Goal: Task Accomplishment & Management: Use online tool/utility

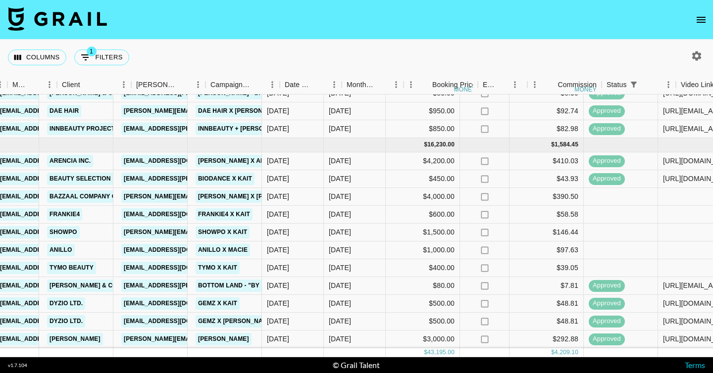
scroll to position [302, 272]
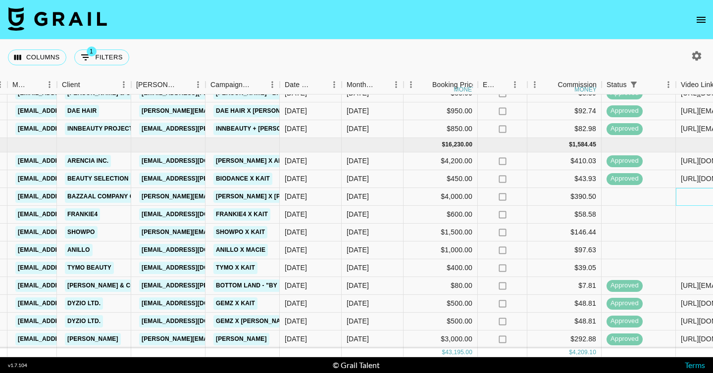
click at [701, 195] on div at bounding box center [713, 197] width 74 height 18
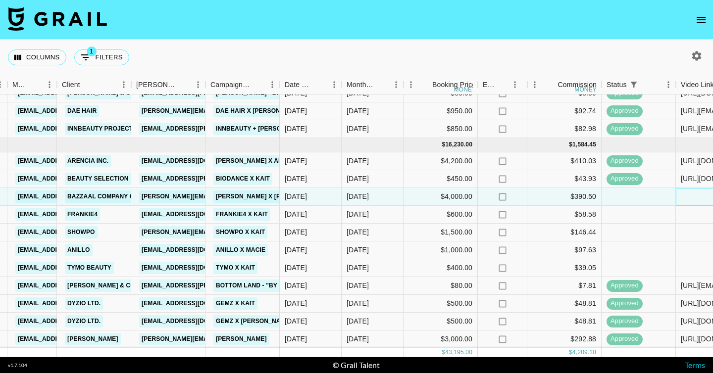
click at [701, 195] on div at bounding box center [713, 197] width 74 height 18
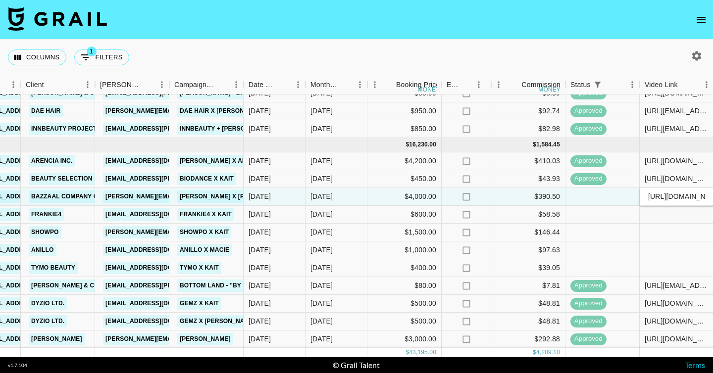
scroll to position [0, 105]
type input "[URL][DOMAIN_NAME]"
click at [669, 229] on div at bounding box center [676, 233] width 74 height 18
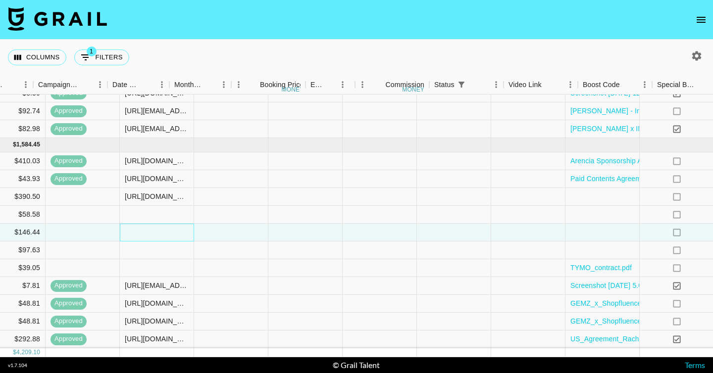
scroll to position [302, 1017]
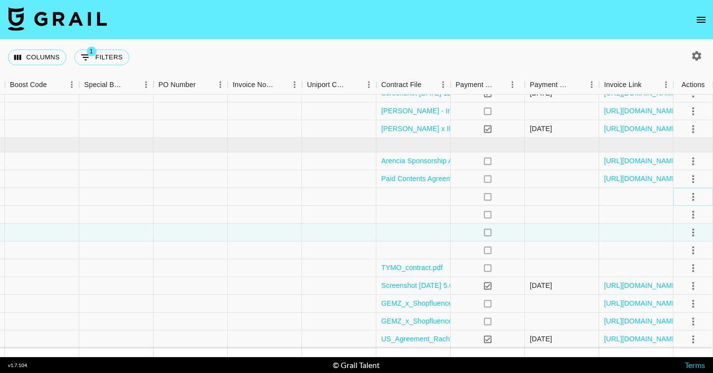
click at [696, 194] on icon "select merge strategy" at bounding box center [693, 197] width 12 height 12
click at [664, 292] on div "Approve" at bounding box center [671, 290] width 30 height 12
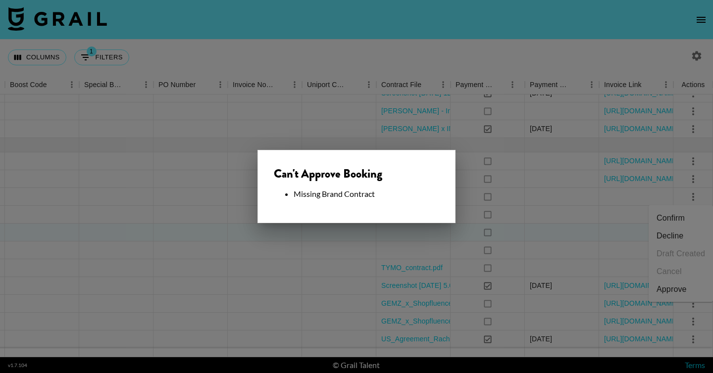
click at [447, 244] on div at bounding box center [356, 186] width 713 height 373
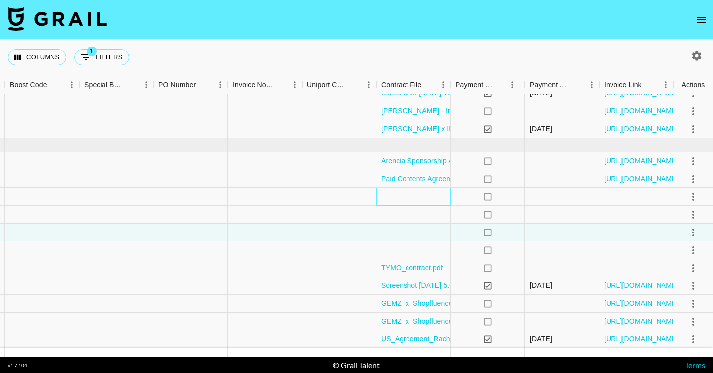
click at [419, 197] on div at bounding box center [413, 197] width 74 height 18
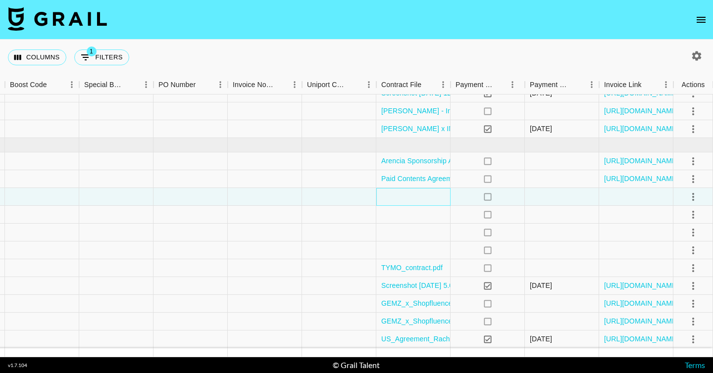
click at [419, 197] on div at bounding box center [413, 197] width 74 height 18
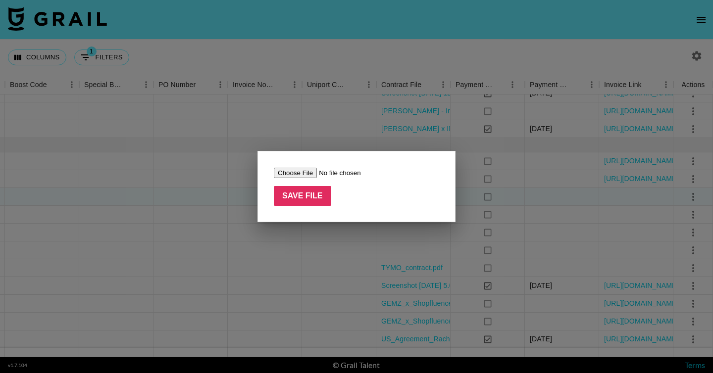
click at [307, 176] on input "file" at bounding box center [336, 173] width 125 height 10
type input "C:\fakepath\BAZZAAL_Influencer Partnership Agreement ([PERSON_NAME] X rxchelley…"
click at [338, 255] on div at bounding box center [356, 186] width 713 height 373
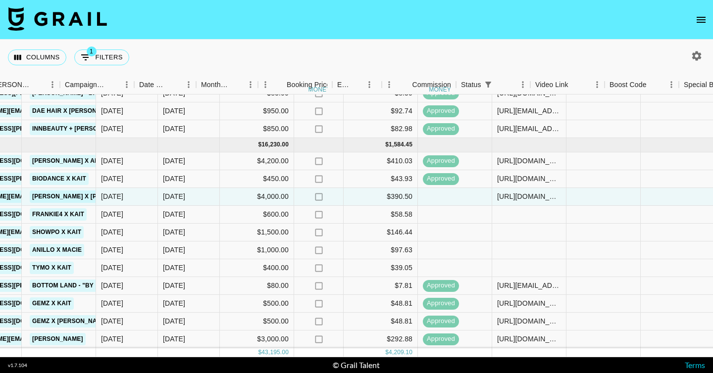
scroll to position [302, 418]
